Goal: Task Accomplishment & Management: Manage account settings

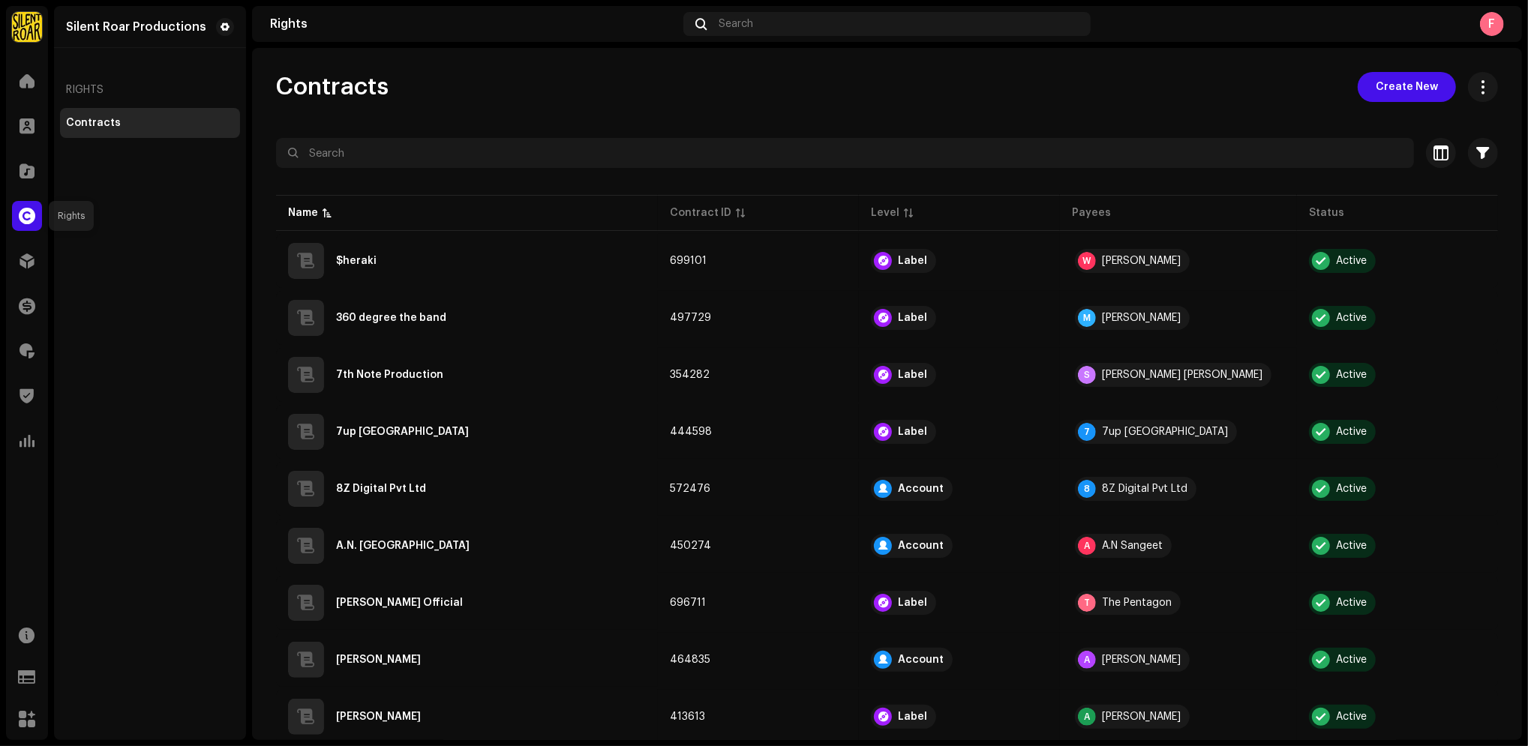
click at [20, 222] on span at bounding box center [27, 216] width 17 height 12
click at [23, 84] on span at bounding box center [27, 81] width 15 height 12
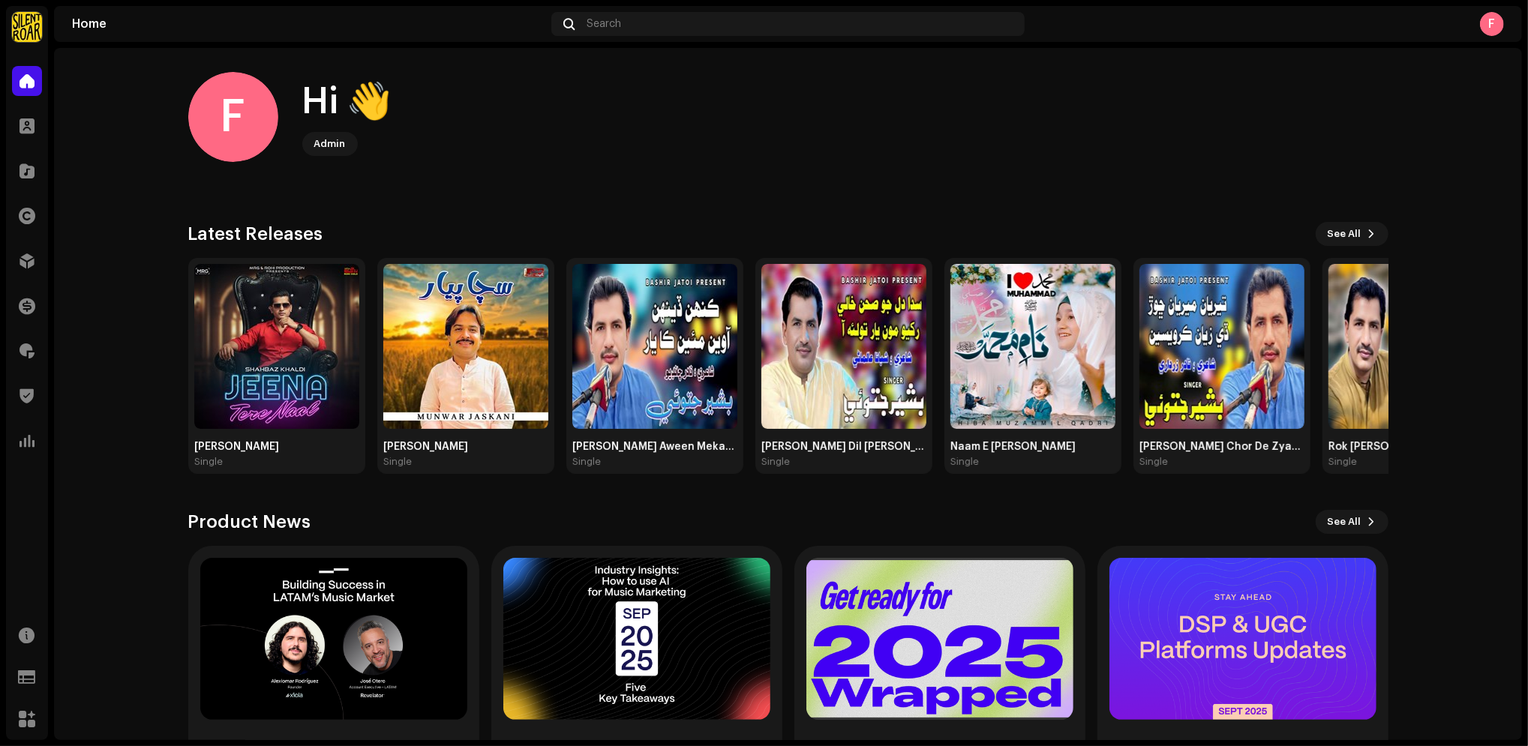
click at [28, 29] on img at bounding box center [27, 27] width 30 height 30
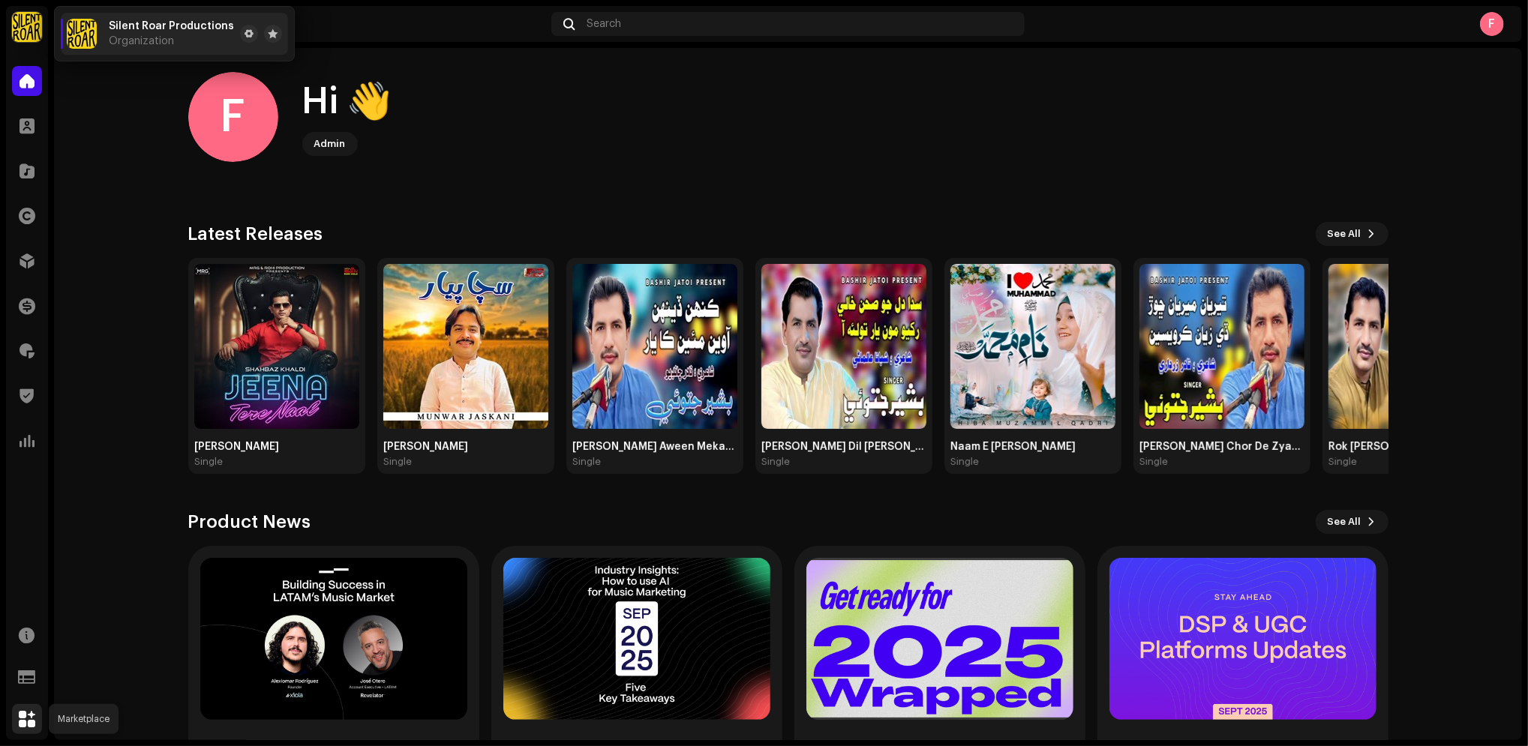
click at [30, 721] on span at bounding box center [27, 719] width 17 height 12
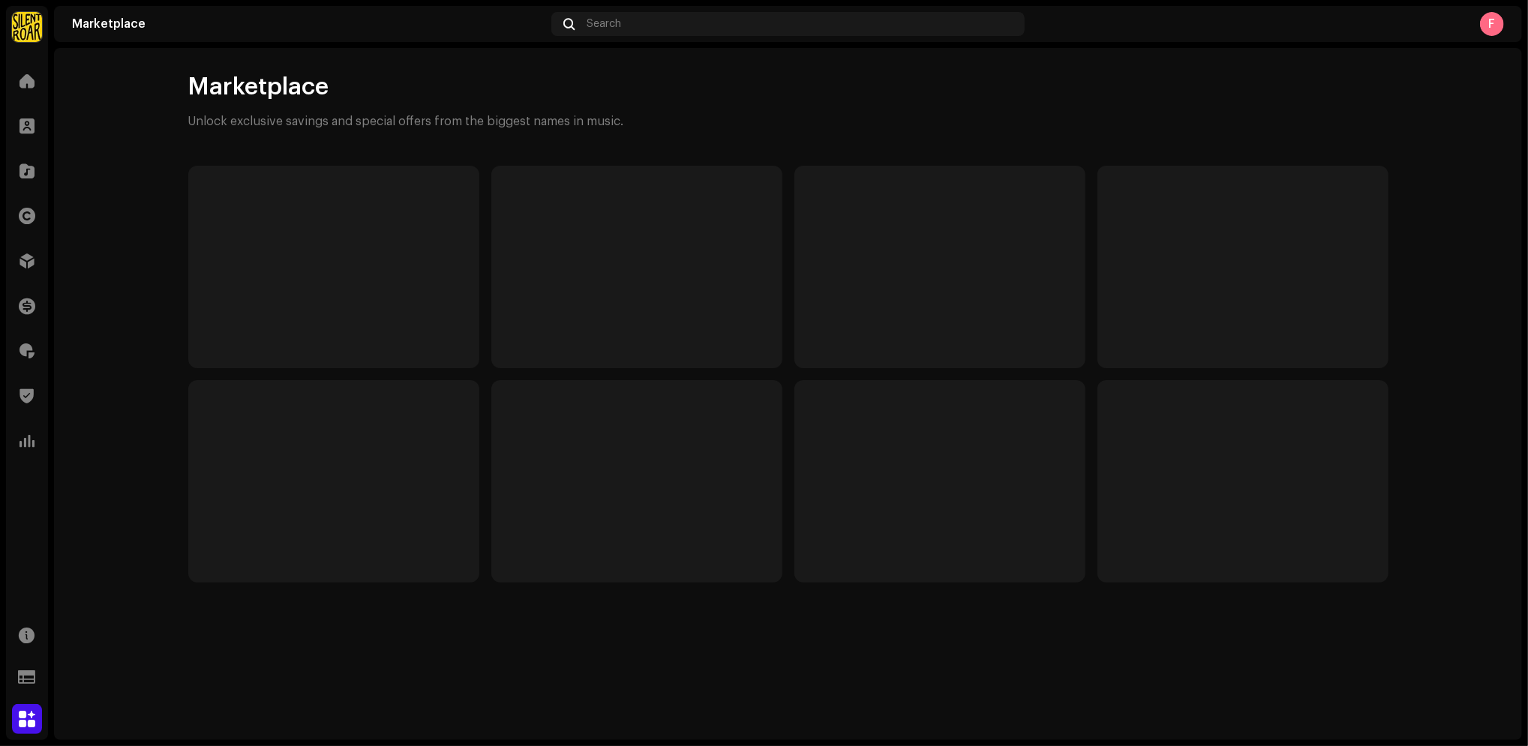
drag, startPoint x: 1506, startPoint y: 25, endPoint x: 1493, endPoint y: 27, distance: 13.7
click at [1493, 27] on div "Marketplace Search F" at bounding box center [788, 24] width 1468 height 36
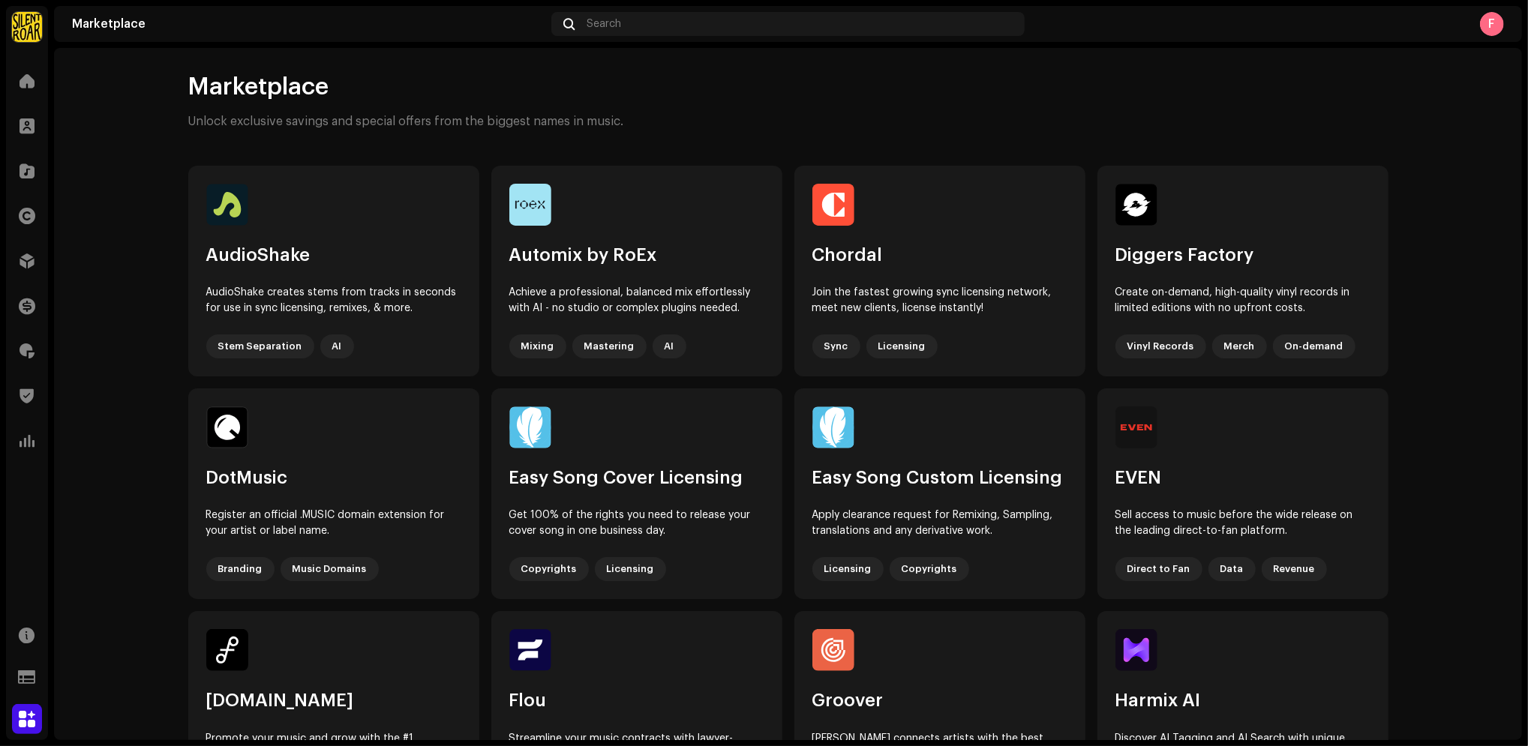
click at [1493, 27] on div "F" at bounding box center [1492, 24] width 24 height 24
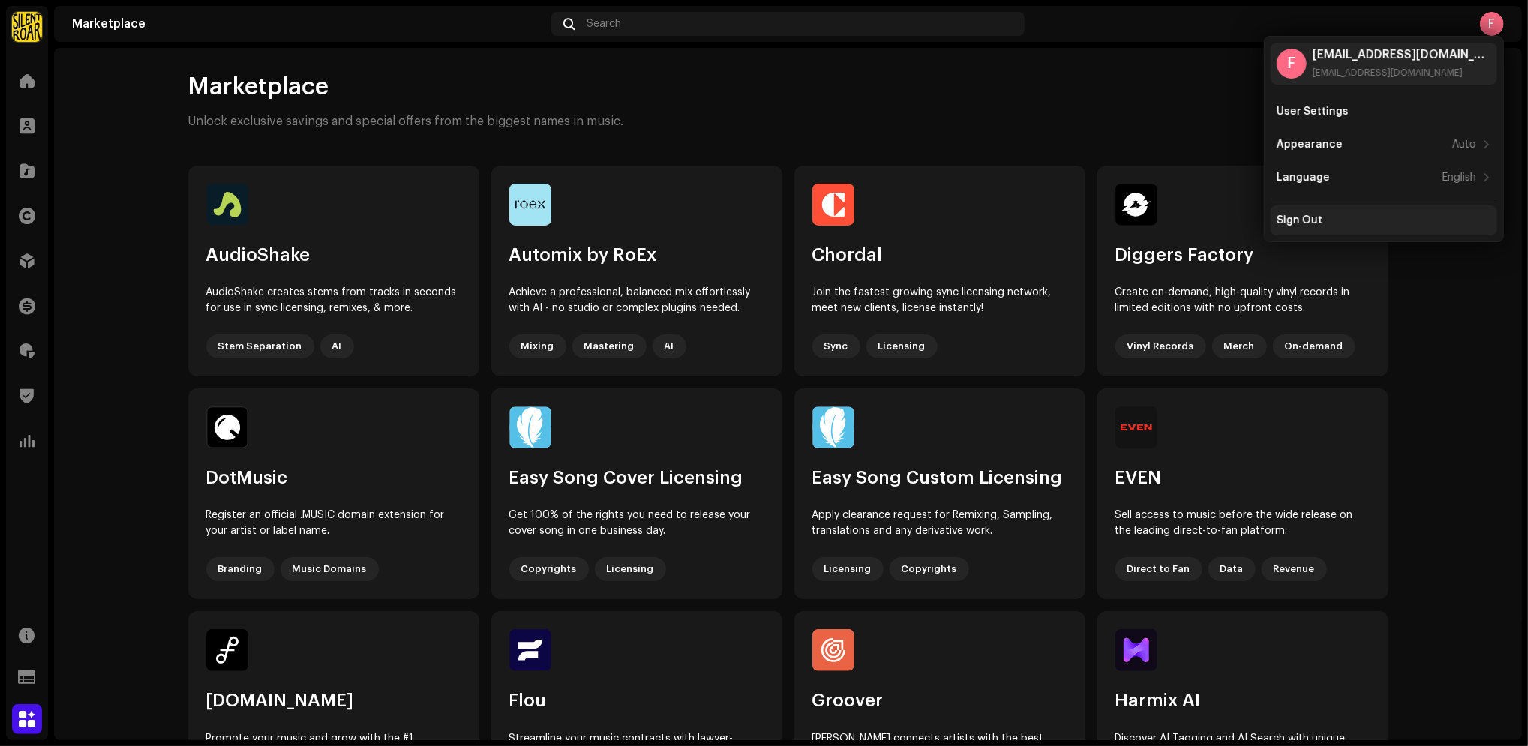
click at [1323, 227] on div "Sign Out" at bounding box center [1384, 221] width 227 height 30
click at [1334, 215] on div "Sign Out" at bounding box center [1384, 221] width 215 height 12
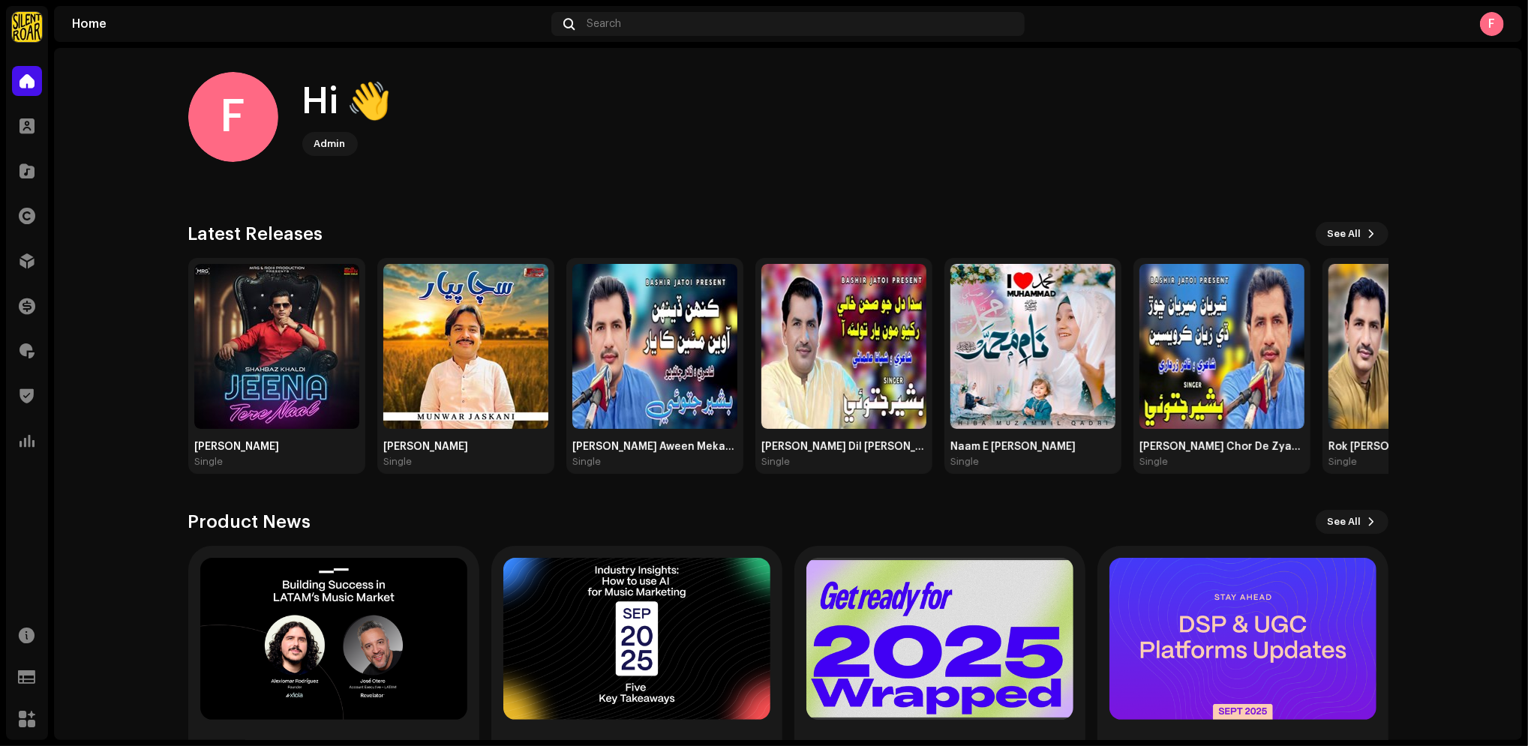
click at [17, 32] on img at bounding box center [27, 27] width 30 height 30
click at [142, 27] on span "Silent Roar Productions" at bounding box center [171, 26] width 125 height 12
click at [245, 38] on span at bounding box center [249, 34] width 9 height 12
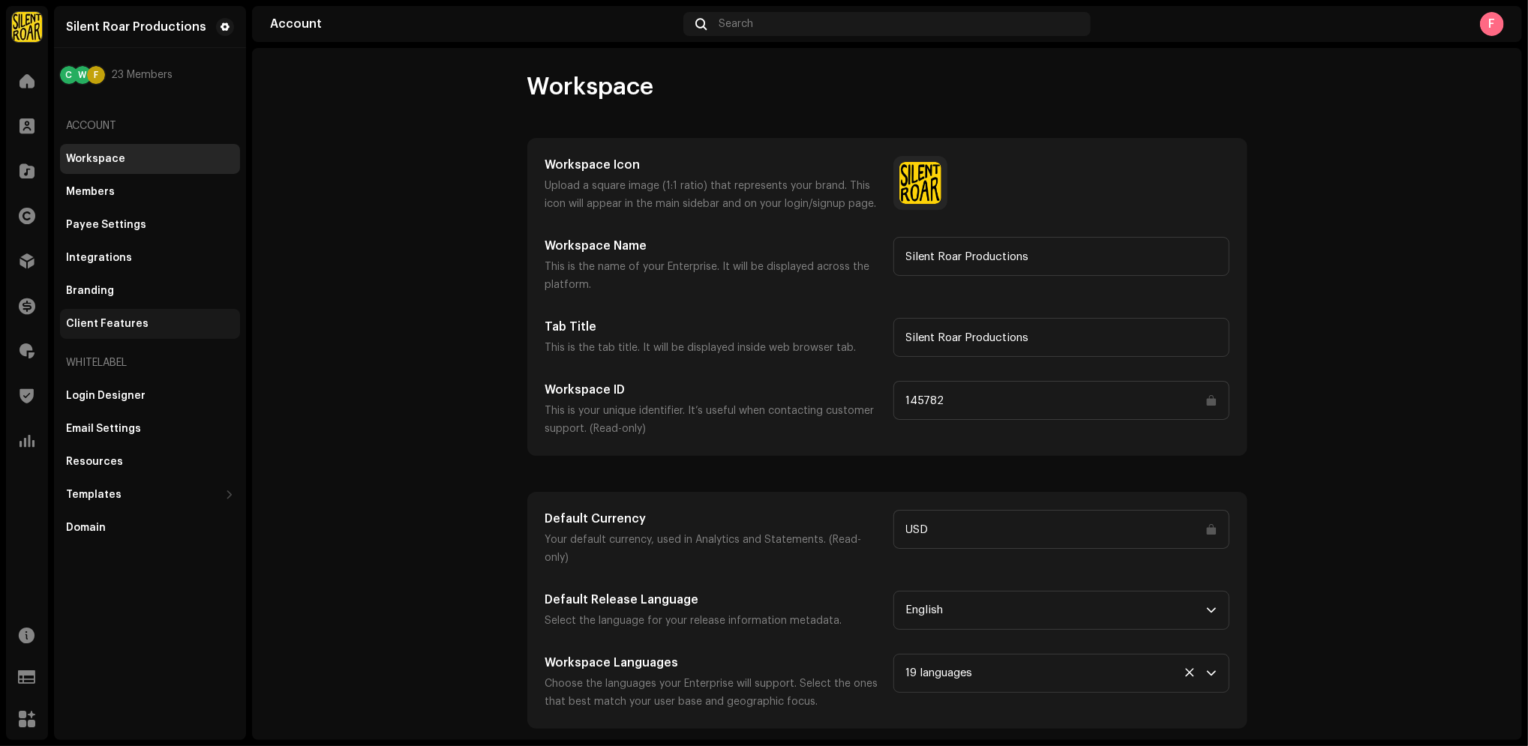
click at [85, 326] on div "Client Features" at bounding box center [107, 324] width 83 height 12
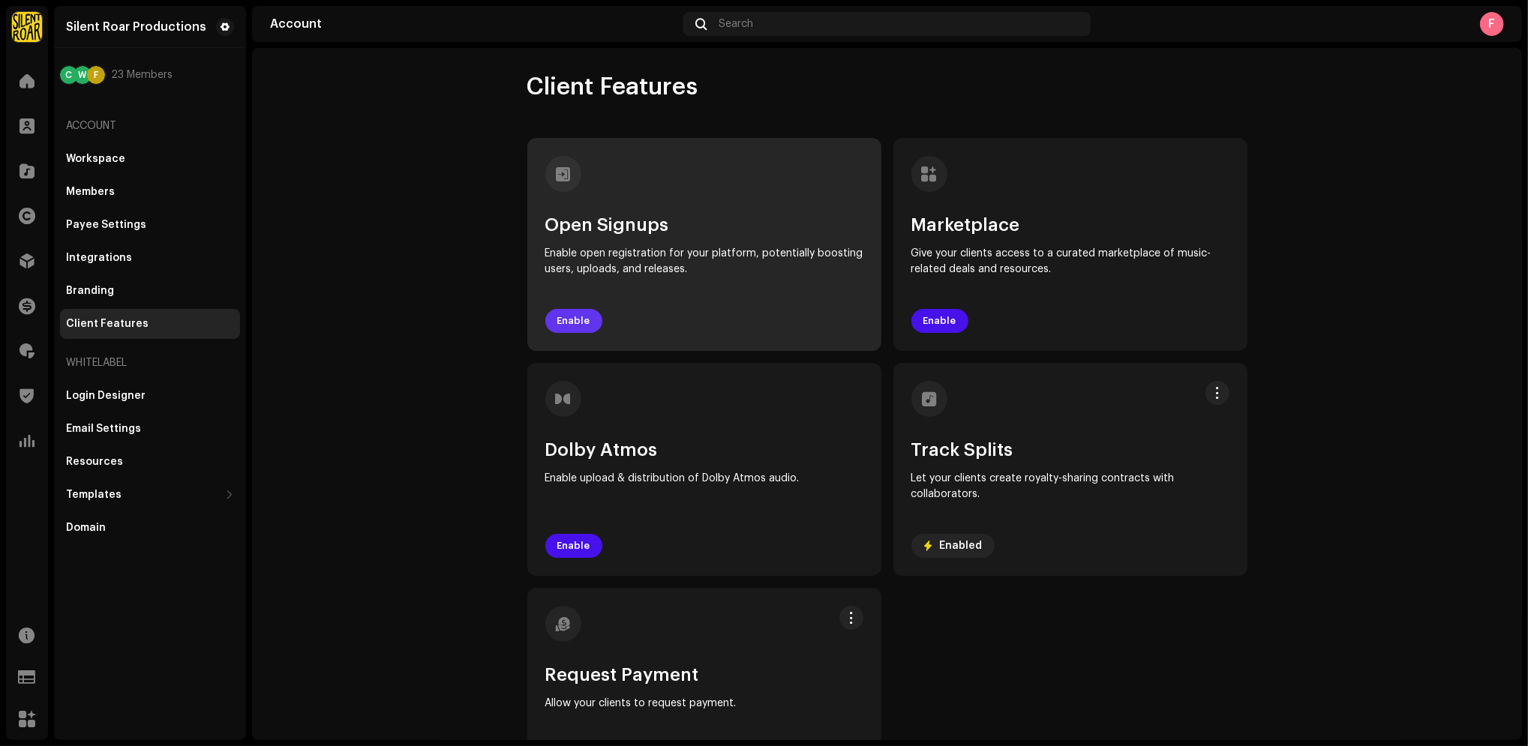
click at [582, 327] on span "Enable" at bounding box center [573, 321] width 33 height 30
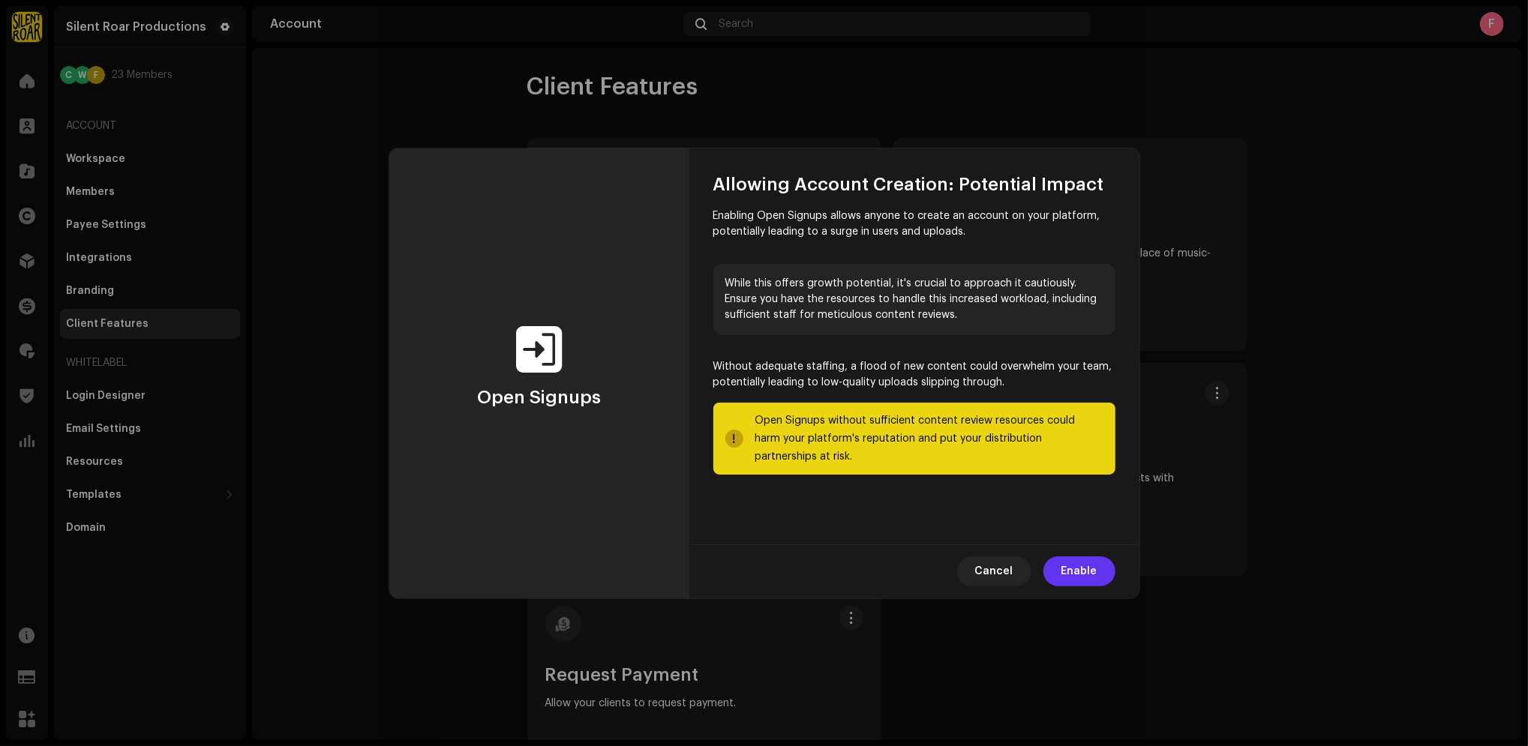
click at [1098, 575] on button "Enable" at bounding box center [1079, 572] width 72 height 30
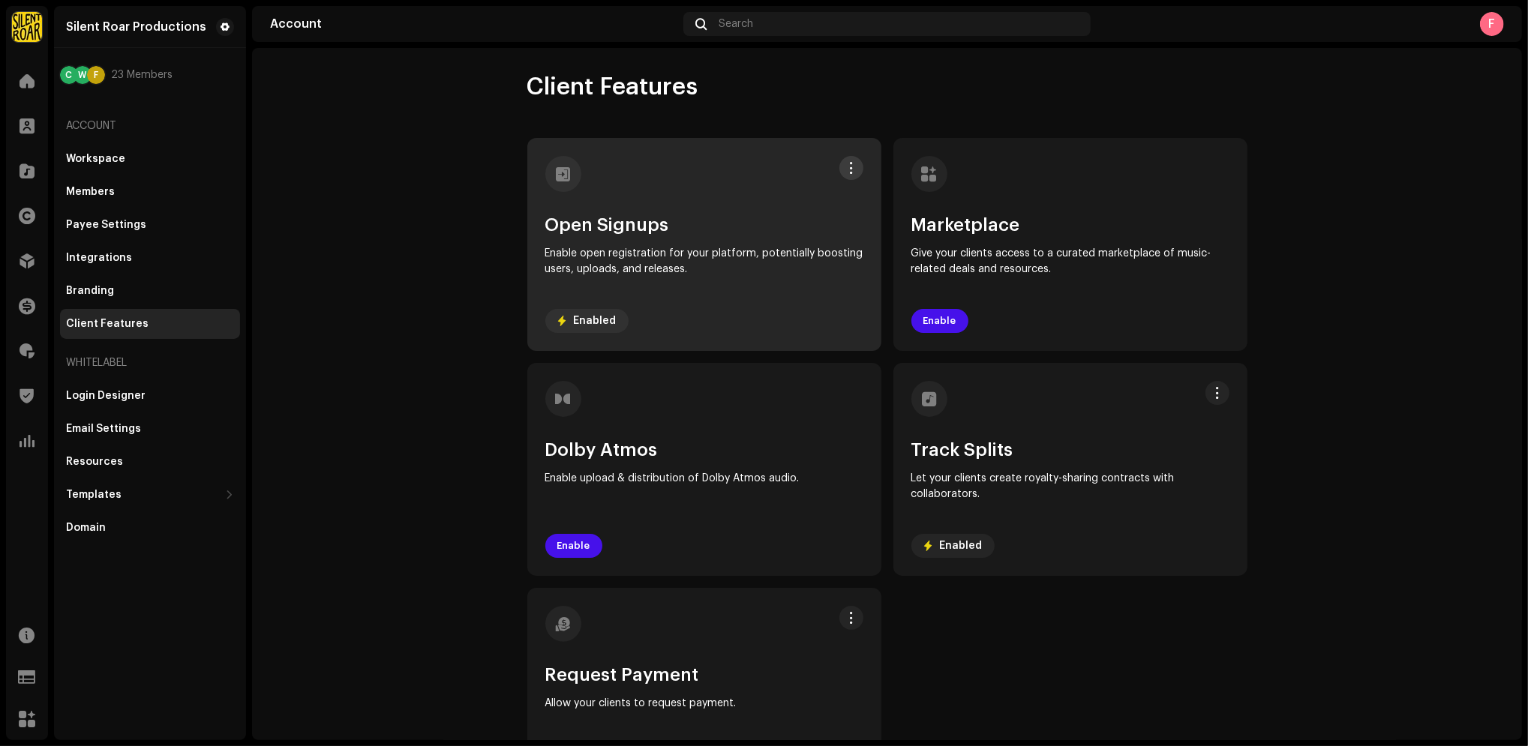
click at [843, 178] on button at bounding box center [851, 168] width 24 height 24
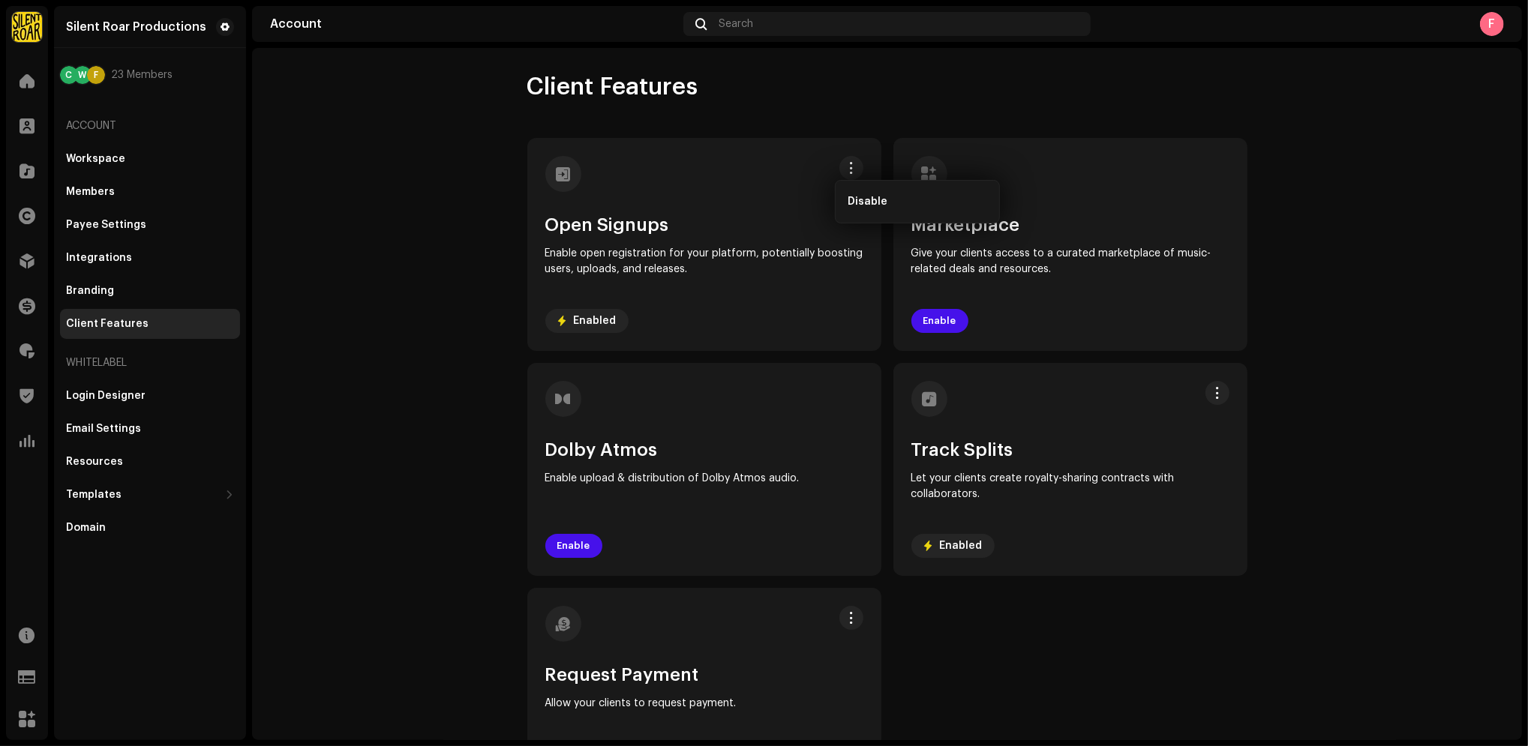
drag, startPoint x: 1457, startPoint y: 86, endPoint x: 1465, endPoint y: 85, distance: 8.4
click at [1457, 87] on account-client-features "Client Features Open Signups Enable open registration for your platform, potent…" at bounding box center [887, 436] width 1270 height 729
click at [1490, 21] on div "F" at bounding box center [1492, 24] width 24 height 24
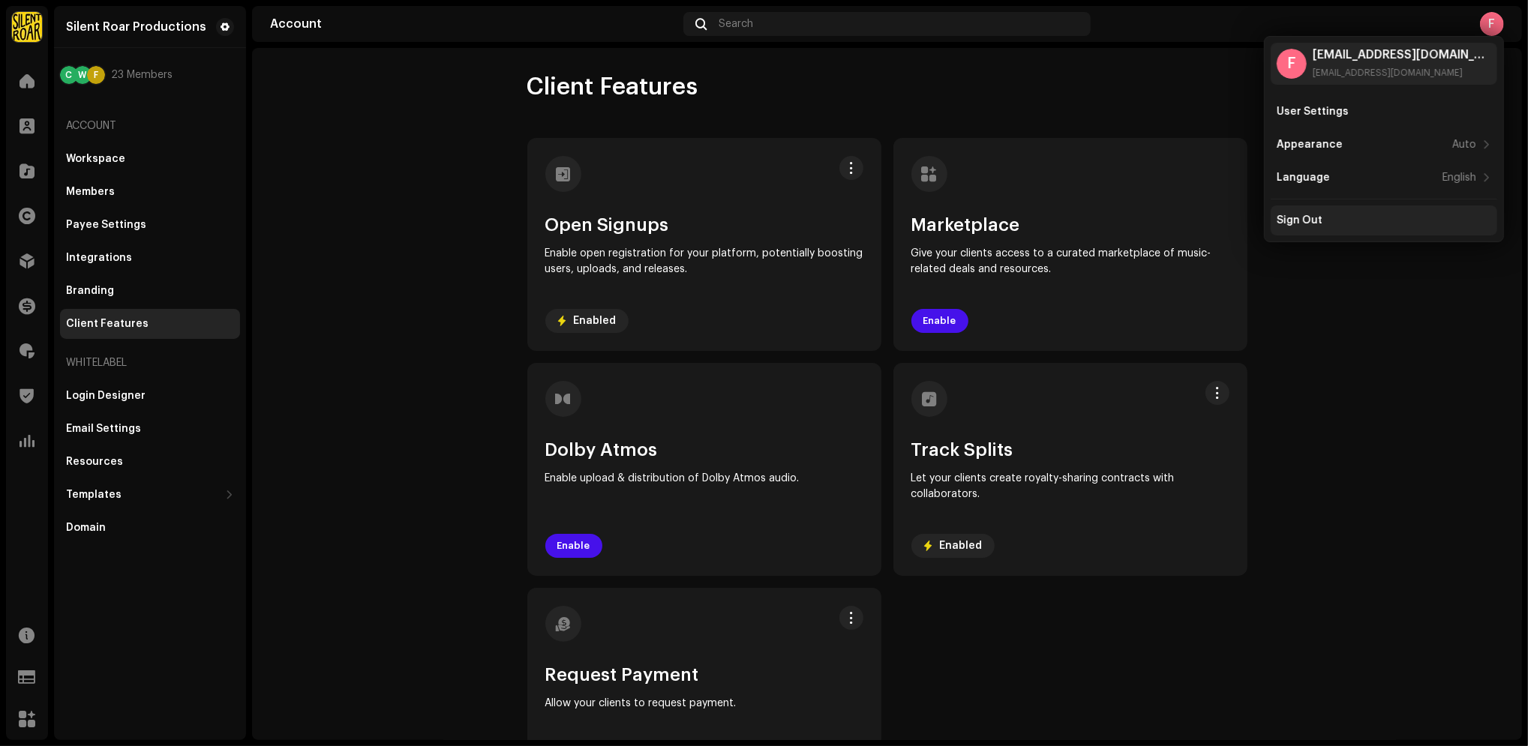
click at [1346, 218] on div "Sign Out" at bounding box center [1384, 221] width 215 height 12
